Goal: Task Accomplishment & Management: Complete application form

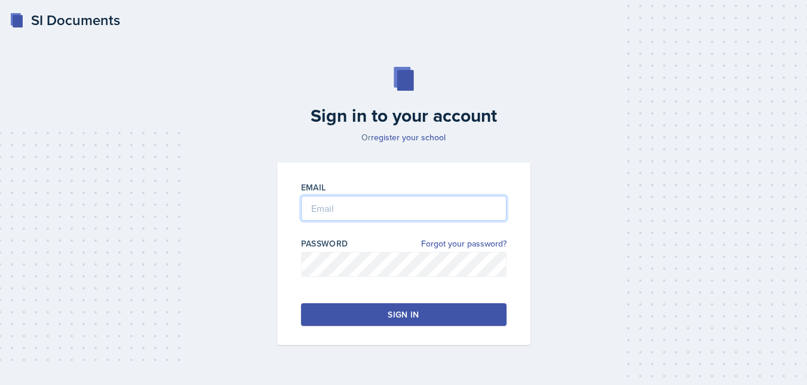
click at [363, 213] on input "email" at bounding box center [403, 208] width 205 height 25
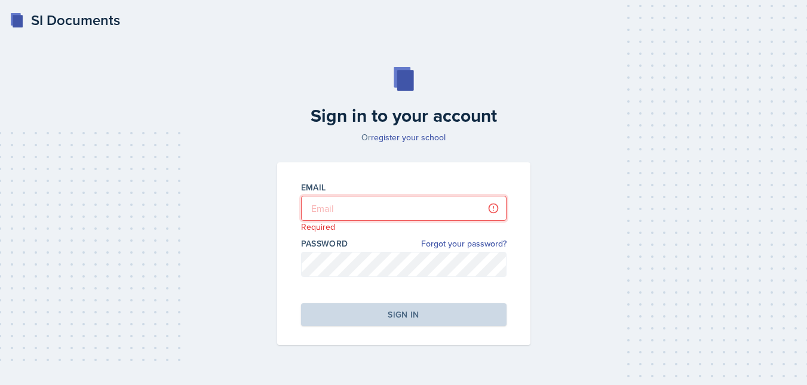
type input "[EMAIL_ADDRESS][DOMAIN_NAME]"
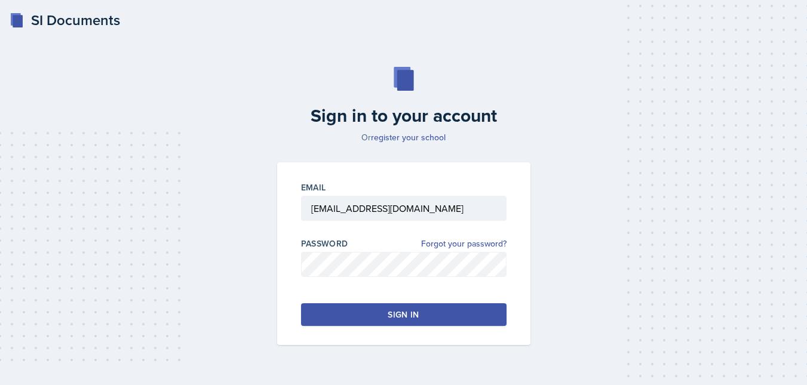
click at [342, 320] on button "Sign in" at bounding box center [403, 314] width 205 height 23
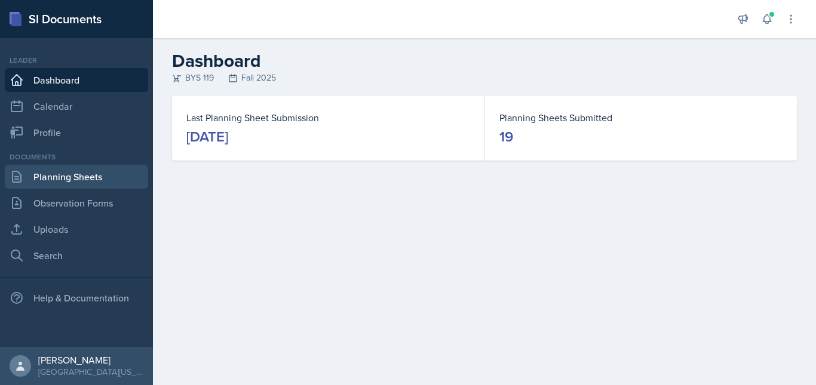
click at [119, 181] on link "Planning Sheets" at bounding box center [76, 177] width 143 height 24
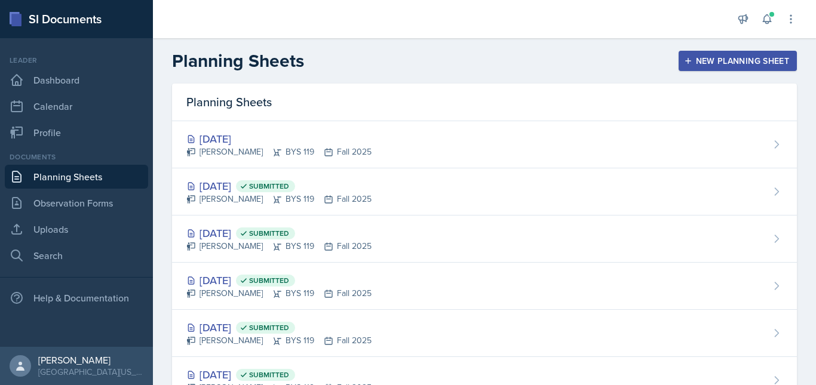
click at [686, 58] on div "New Planning Sheet" at bounding box center [737, 61] width 103 height 10
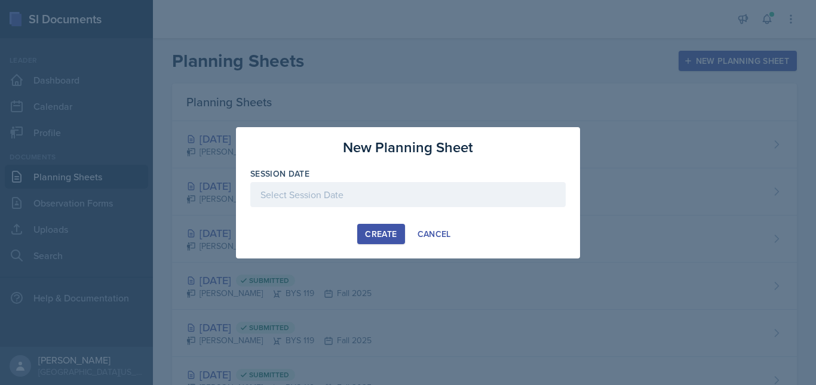
click at [373, 195] on div at bounding box center [407, 194] width 315 height 25
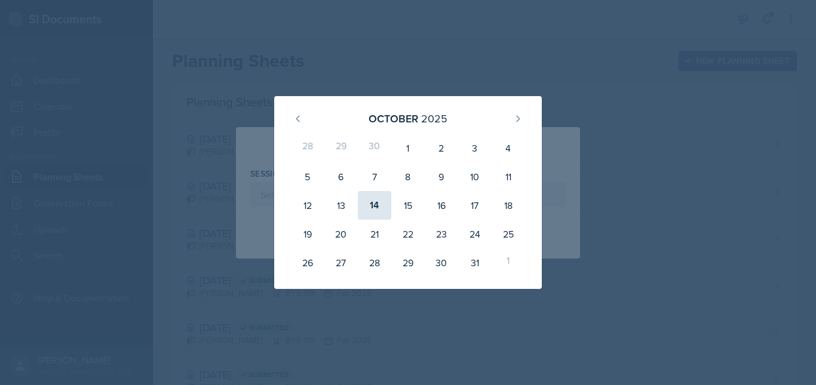
click at [377, 201] on div "14" at bounding box center [374, 205] width 33 height 29
type input "[DATE]"
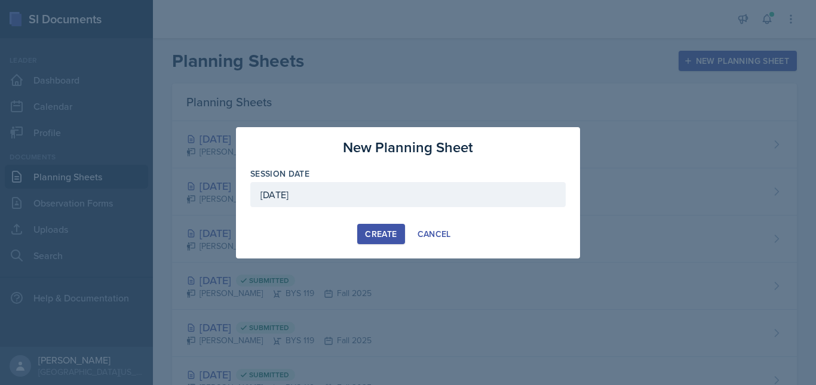
click at [384, 234] on div "Create" at bounding box center [381, 234] width 32 height 10
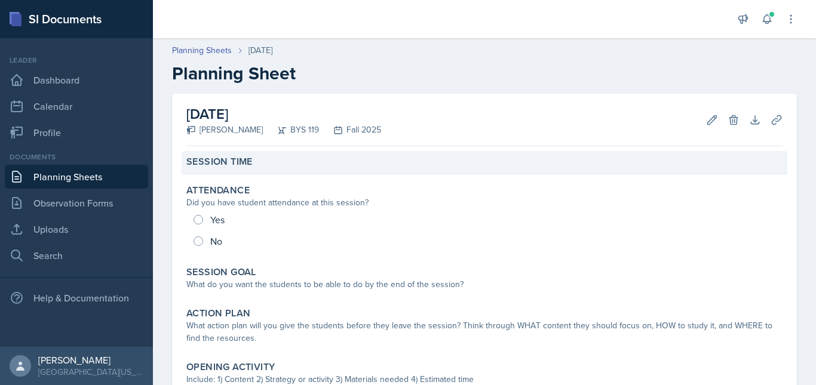
click at [236, 167] on label "Session Time" at bounding box center [219, 162] width 66 height 12
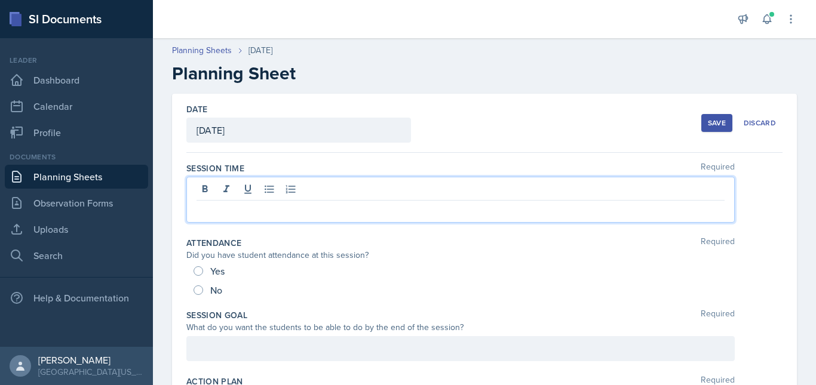
click at [253, 194] on div at bounding box center [460, 200] width 548 height 46
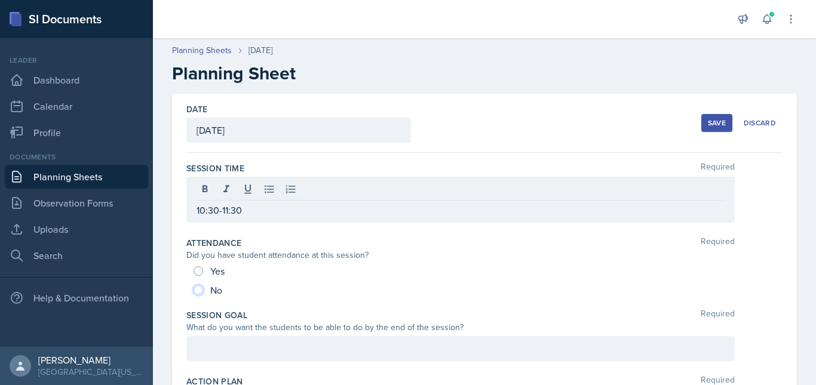
click at [199, 286] on input "No" at bounding box center [198, 290] width 10 height 10
radio input "true"
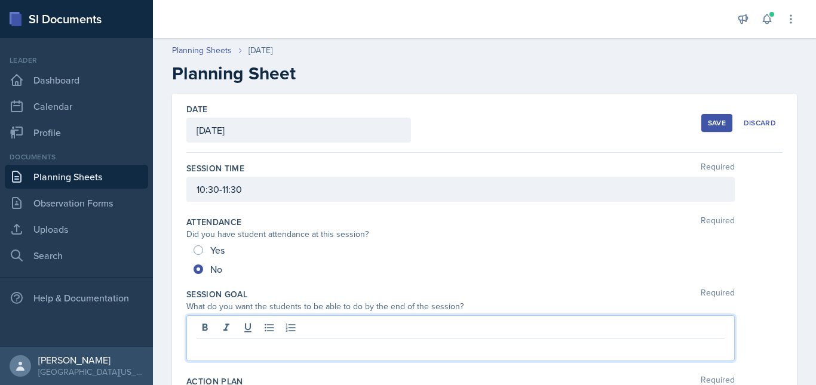
click at [229, 334] on div at bounding box center [460, 338] width 548 height 46
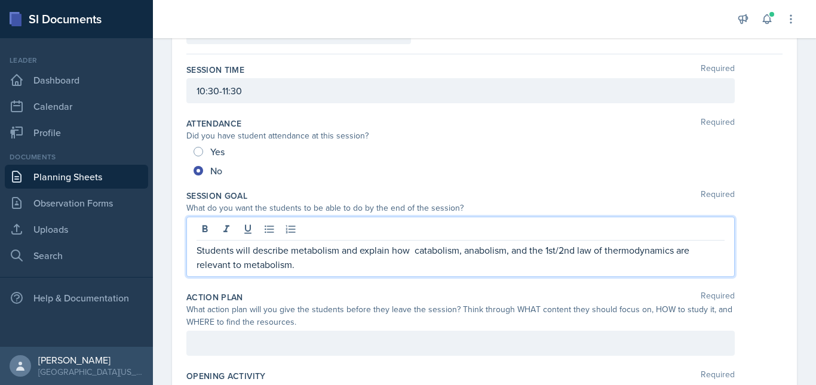
scroll to position [106, 0]
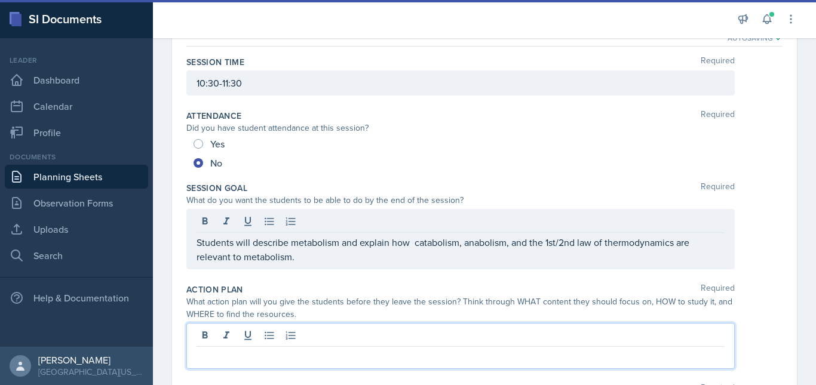
click at [278, 334] on div at bounding box center [460, 346] width 548 height 46
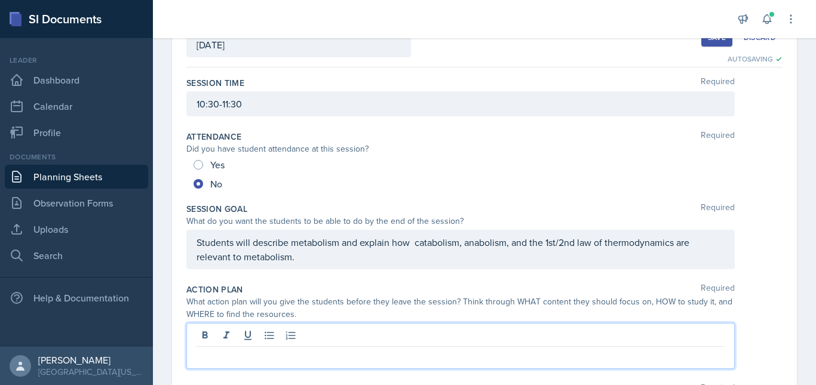
paste div
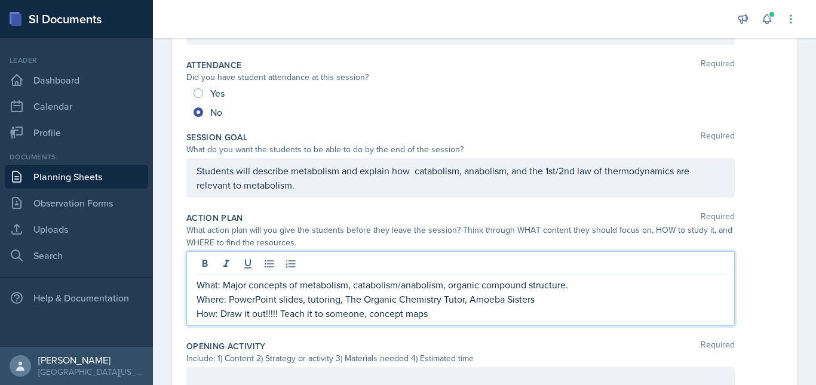
scroll to position [171, 0]
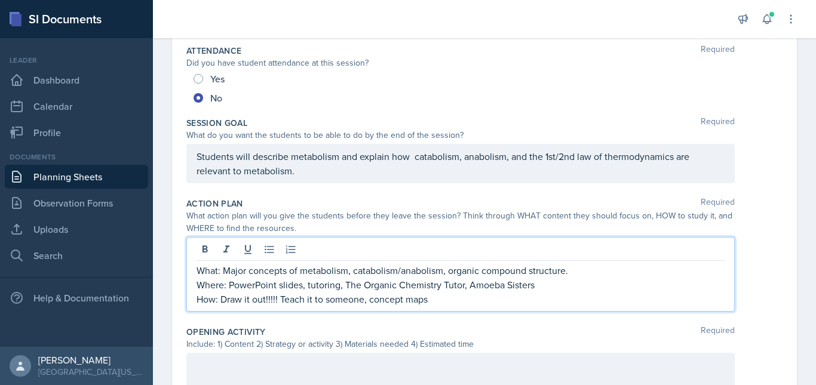
click at [280, 299] on p "How: Draw it out!!!!! Teach it to someone, concept maps" at bounding box center [460, 299] width 528 height 14
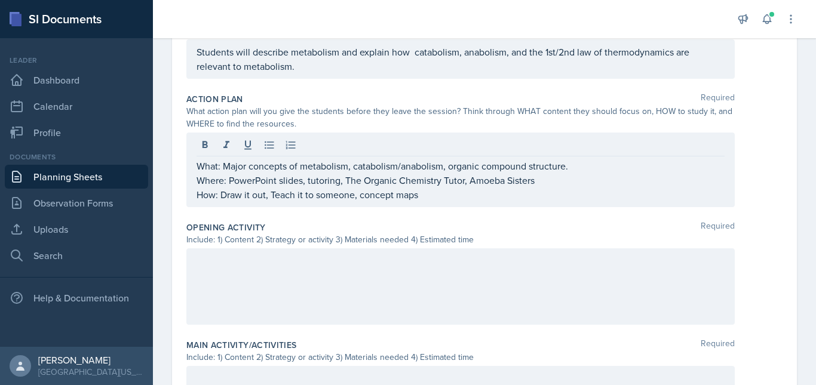
click at [246, 272] on div at bounding box center [460, 286] width 548 height 76
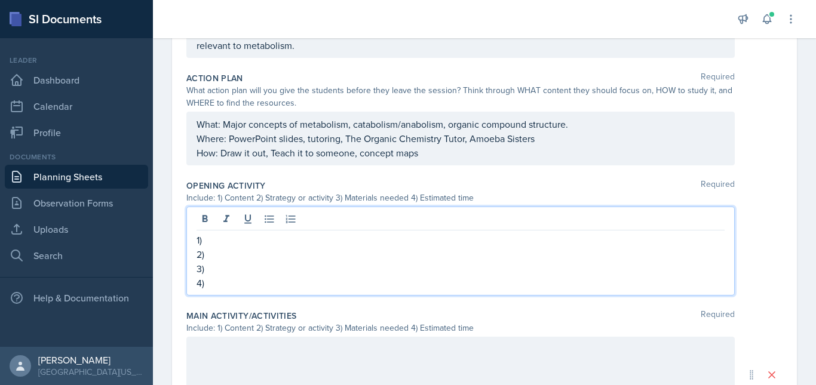
click at [217, 236] on p "1)" at bounding box center [460, 240] width 528 height 14
click at [216, 262] on p "3)" at bounding box center [460, 269] width 528 height 14
click at [210, 251] on p "2)" at bounding box center [460, 254] width 528 height 14
click at [226, 271] on p "3)" at bounding box center [460, 269] width 528 height 14
click at [230, 293] on div "1) Metabolism, catabolism, anabolism 2) brain dump 3) paper and pencil 4)" at bounding box center [460, 251] width 548 height 89
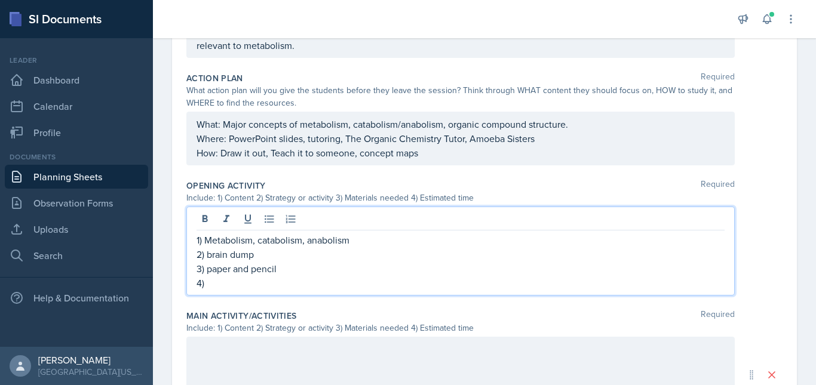
click at [222, 283] on p "4)" at bounding box center [460, 283] width 528 height 14
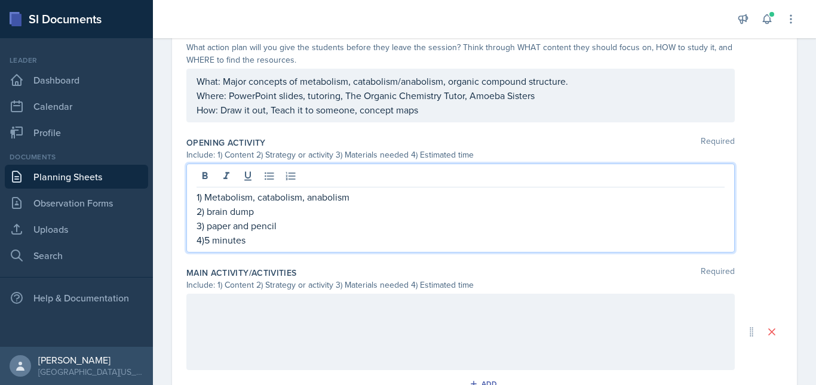
click at [219, 333] on div at bounding box center [460, 332] width 548 height 76
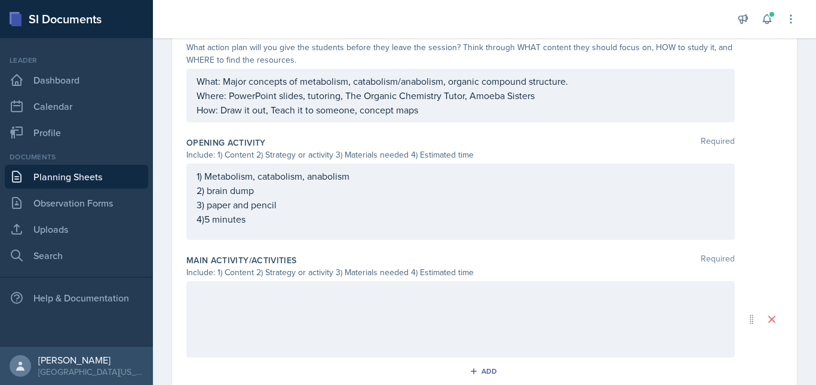
scroll to position [361, 0]
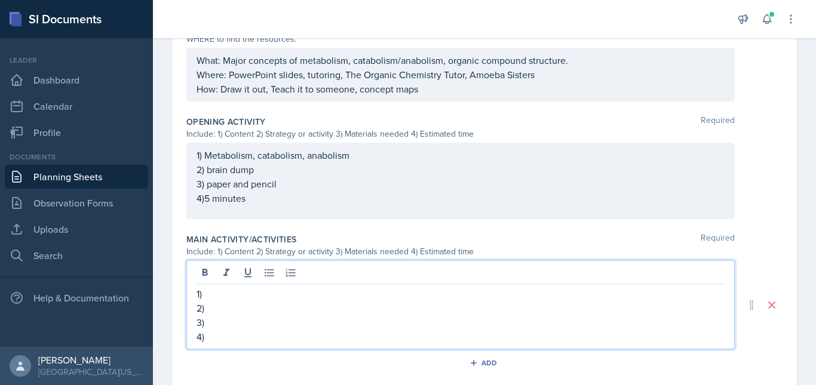
click at [213, 287] on p "1)" at bounding box center [460, 294] width 528 height 14
click at [219, 304] on p "2)" at bounding box center [460, 308] width 528 height 14
click at [215, 323] on p "3)" at bounding box center [460, 322] width 528 height 14
click at [219, 339] on p "4)" at bounding box center [460, 337] width 528 height 14
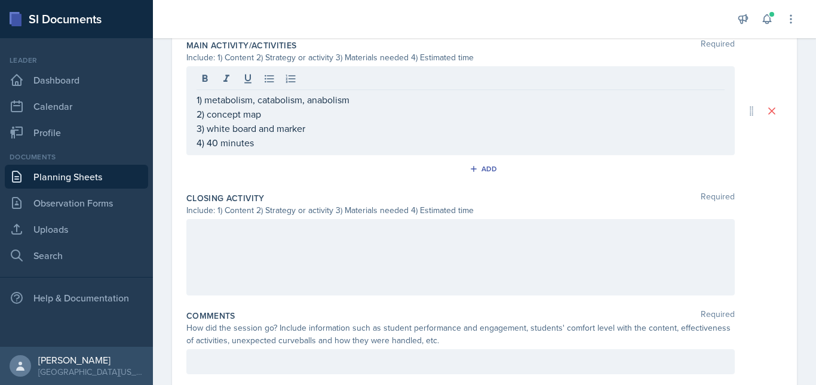
click at [241, 265] on div at bounding box center [460, 257] width 548 height 76
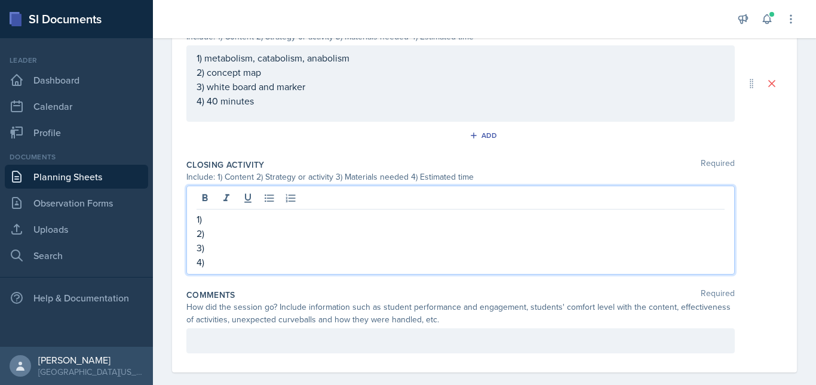
click at [226, 222] on p "1)" at bounding box center [460, 219] width 528 height 14
click at [232, 235] on p "2) w" at bounding box center [460, 233] width 528 height 14
click at [216, 248] on p "3)" at bounding box center [460, 248] width 528 height 14
click at [217, 260] on p "4)" at bounding box center [460, 262] width 528 height 14
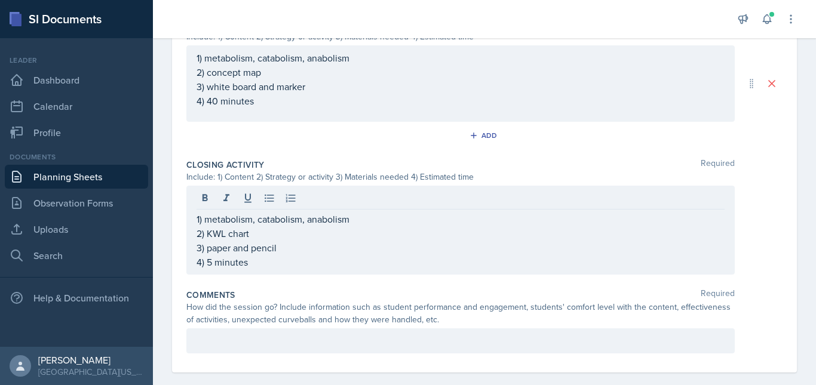
click at [213, 349] on div at bounding box center [460, 340] width 548 height 25
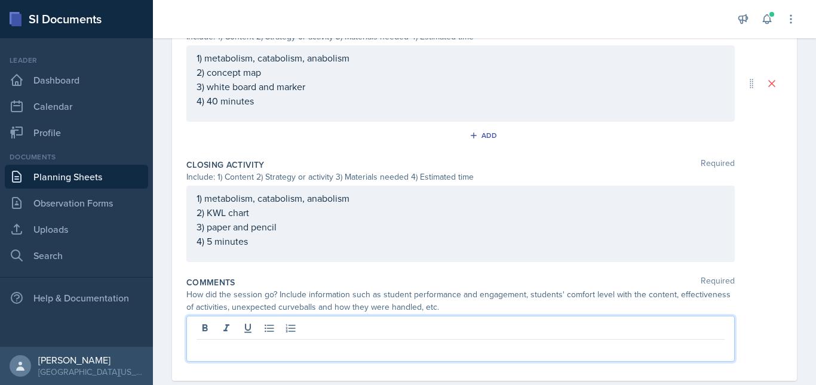
scroll to position [596, 0]
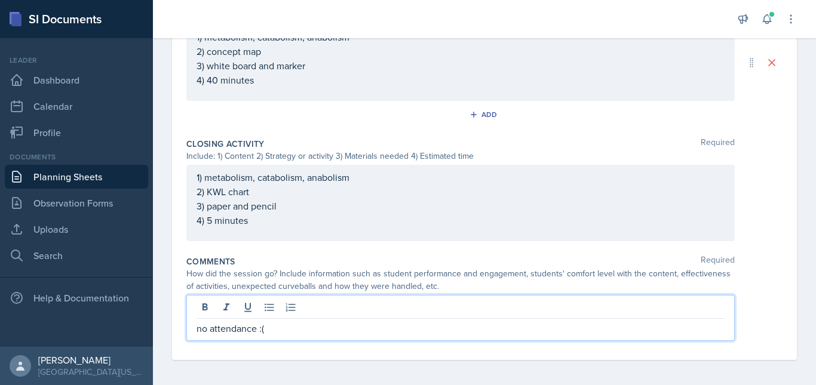
click at [300, 330] on p "no attendance :(" at bounding box center [460, 328] width 528 height 14
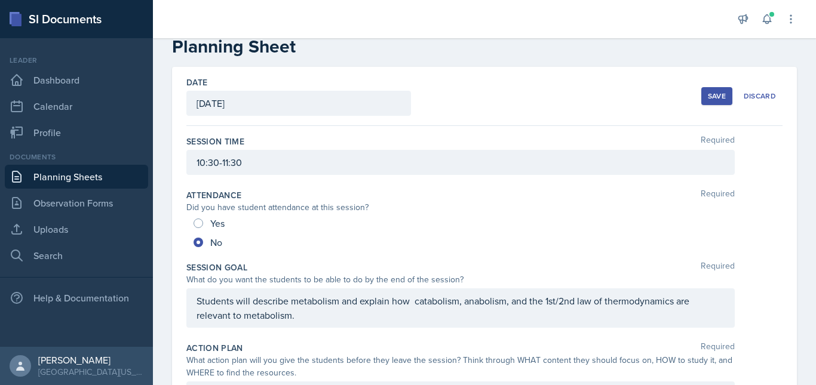
scroll to position [0, 0]
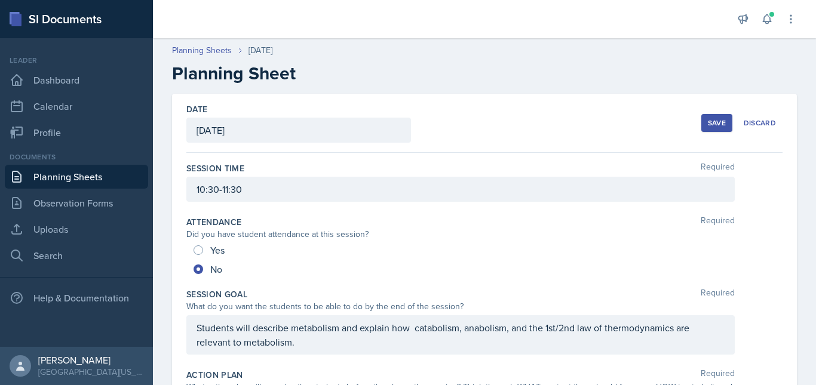
click at [709, 118] on div "Save" at bounding box center [717, 123] width 18 height 10
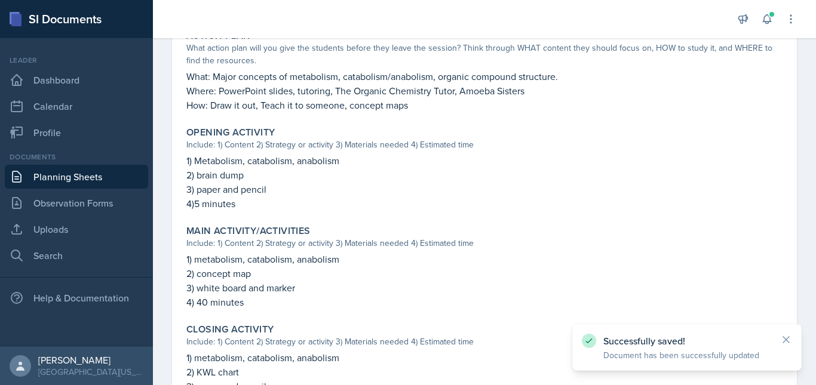
scroll to position [494, 0]
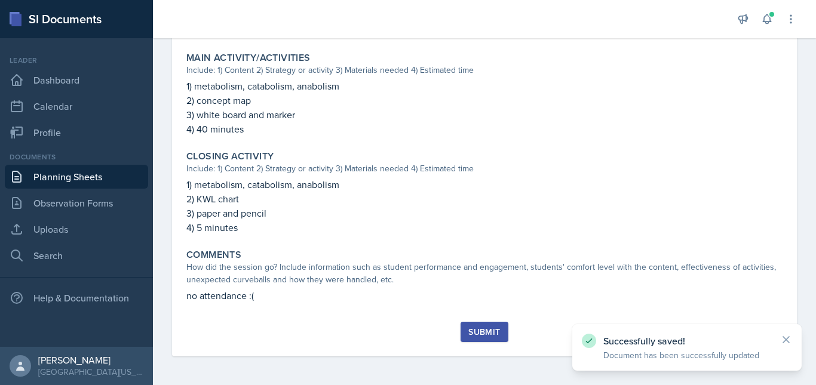
click at [484, 327] on div "Submit" at bounding box center [484, 332] width 32 height 10
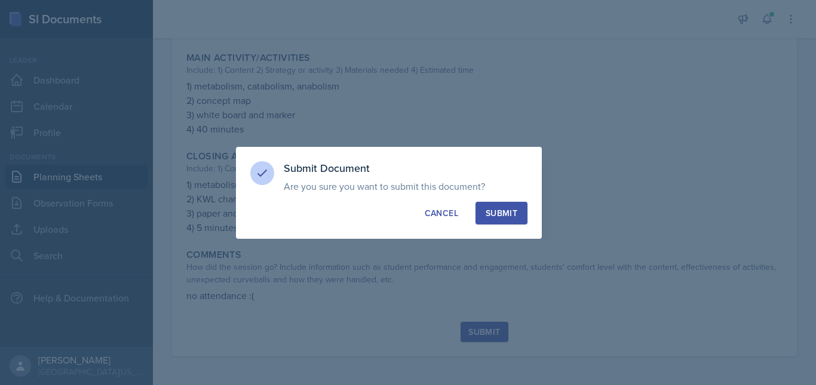
click at [497, 214] on div "Submit" at bounding box center [501, 213] width 32 height 12
radio input "true"
